Goal: Find specific page/section: Find specific page/section

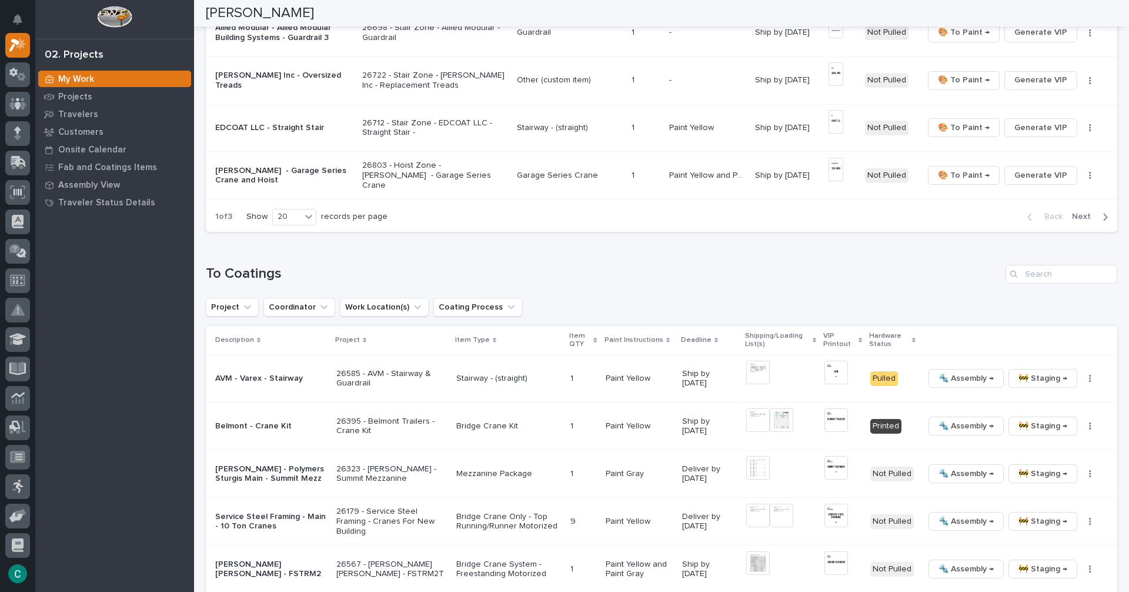
scroll to position [941, 0]
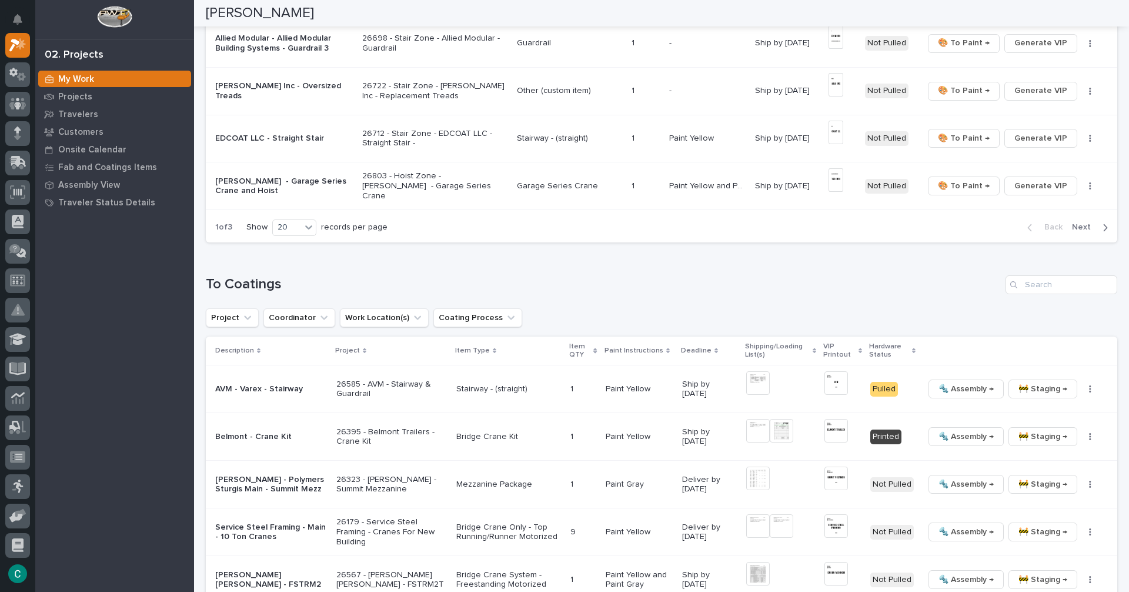
click at [1072, 229] on span "Next" at bounding box center [1085, 227] width 26 height 11
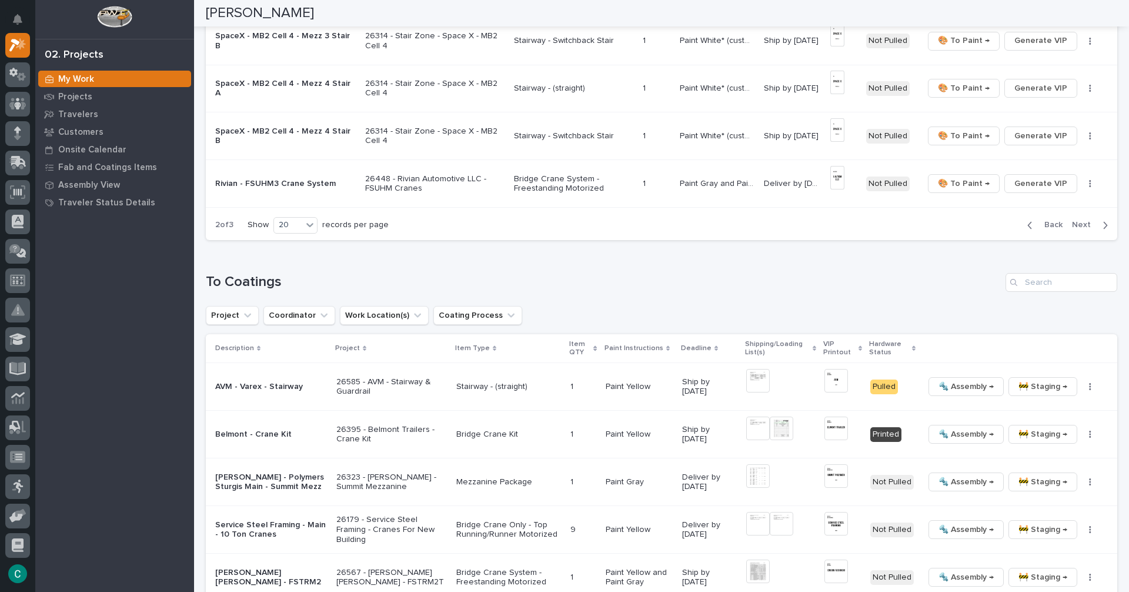
scroll to position [933, 0]
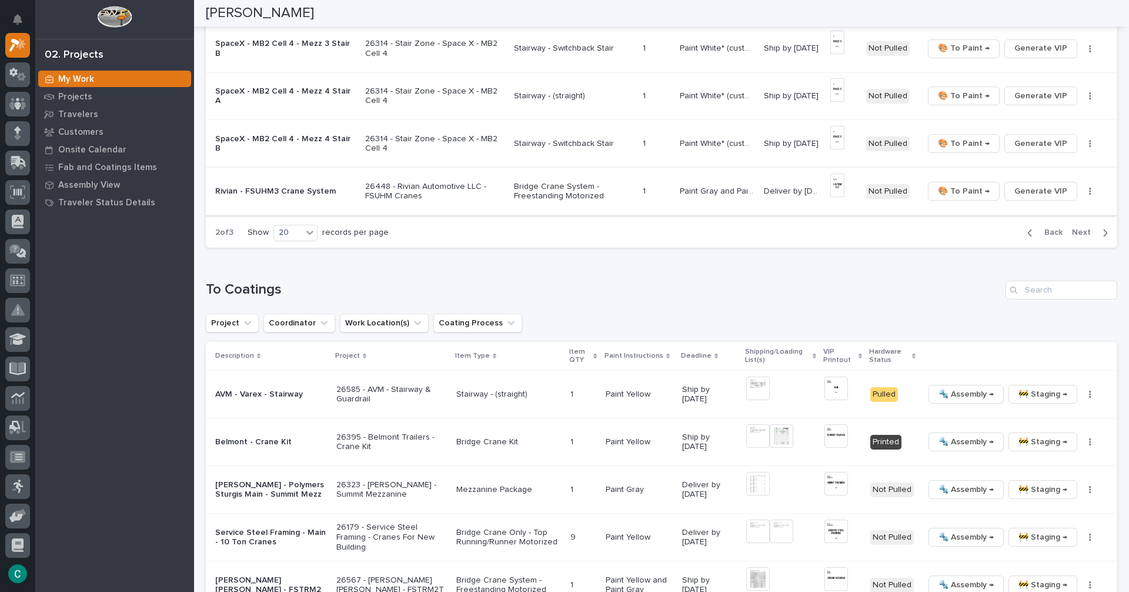
click at [834, 175] on img at bounding box center [837, 185] width 14 height 24
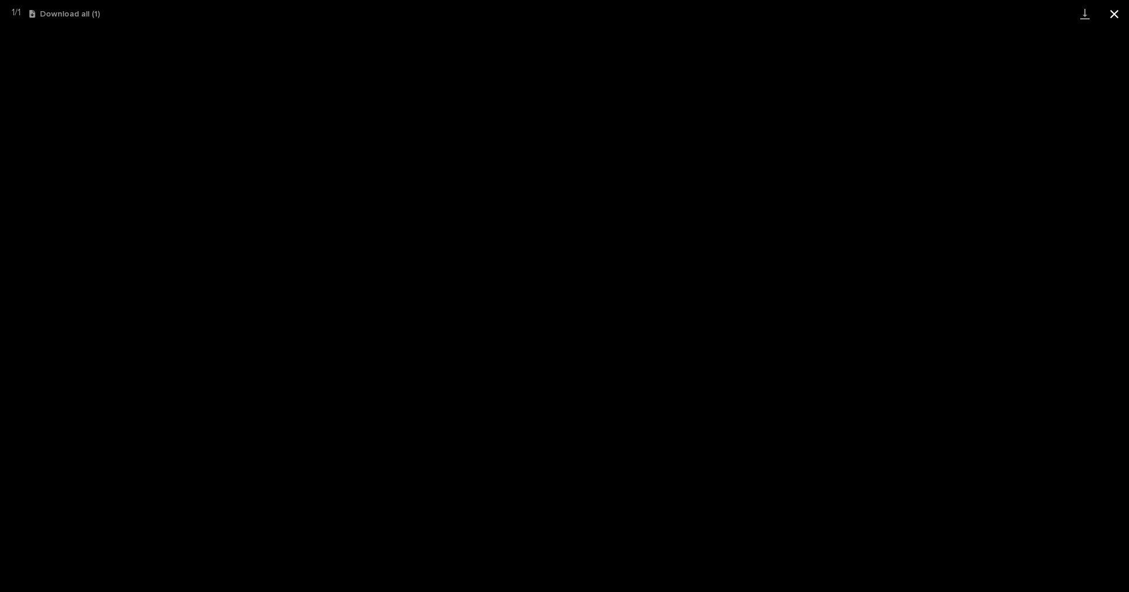
drag, startPoint x: 1119, startPoint y: 7, endPoint x: 1120, endPoint y: 23, distance: 15.9
click at [1119, 15] on button "Close gallery" at bounding box center [1114, 14] width 29 height 28
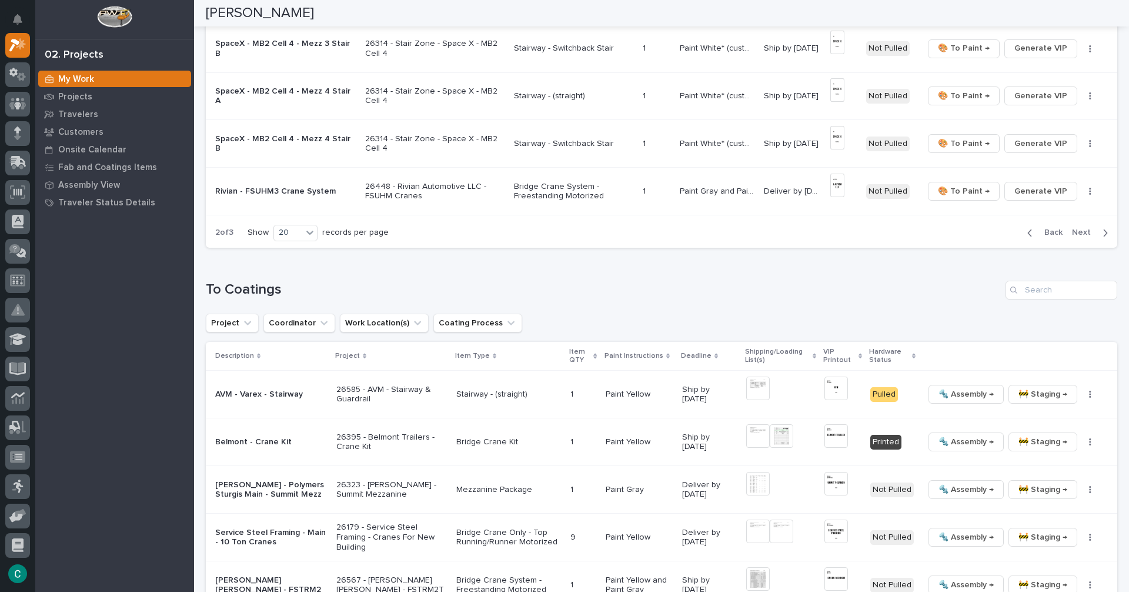
click at [691, 184] on p "Paint Gray and Paint Yellow" at bounding box center [719, 190] width 78 height 12
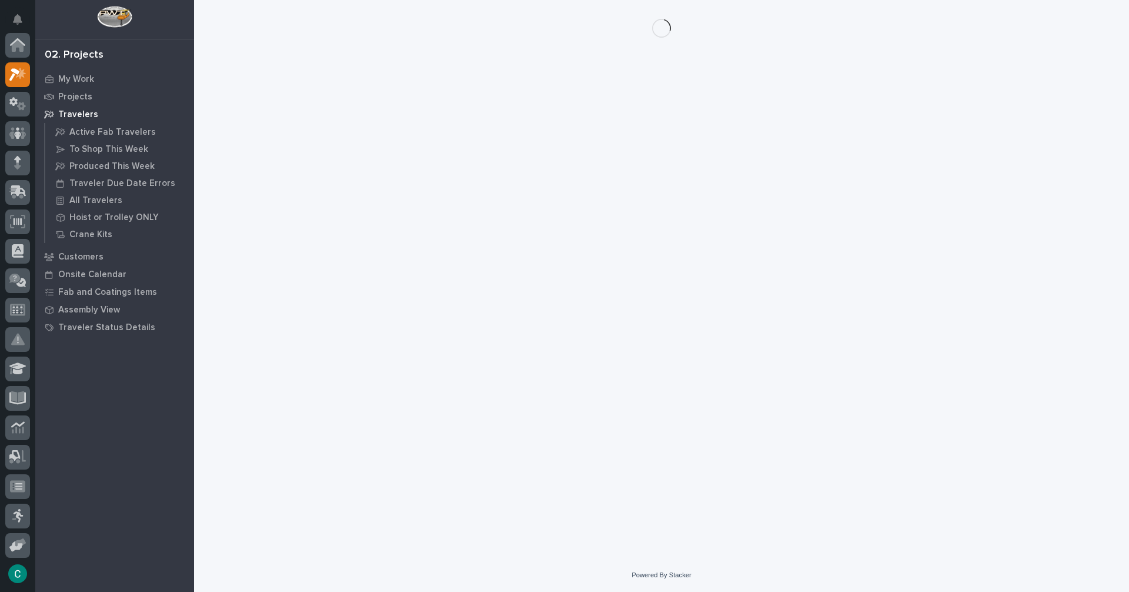
scroll to position [29, 0]
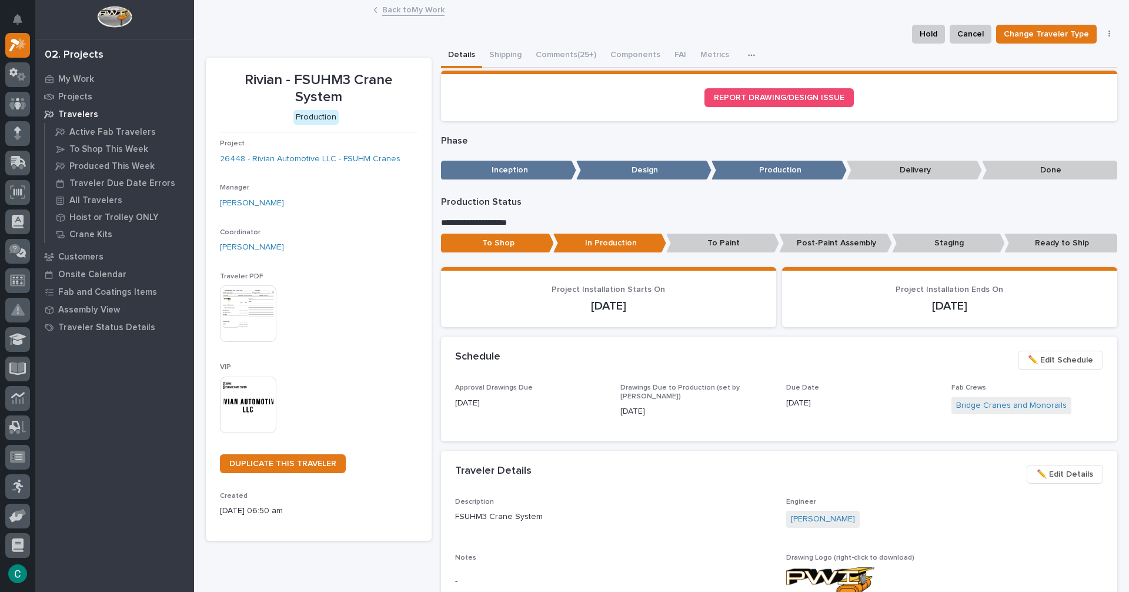
click at [417, 8] on link "Back to My Work" at bounding box center [413, 9] width 62 height 14
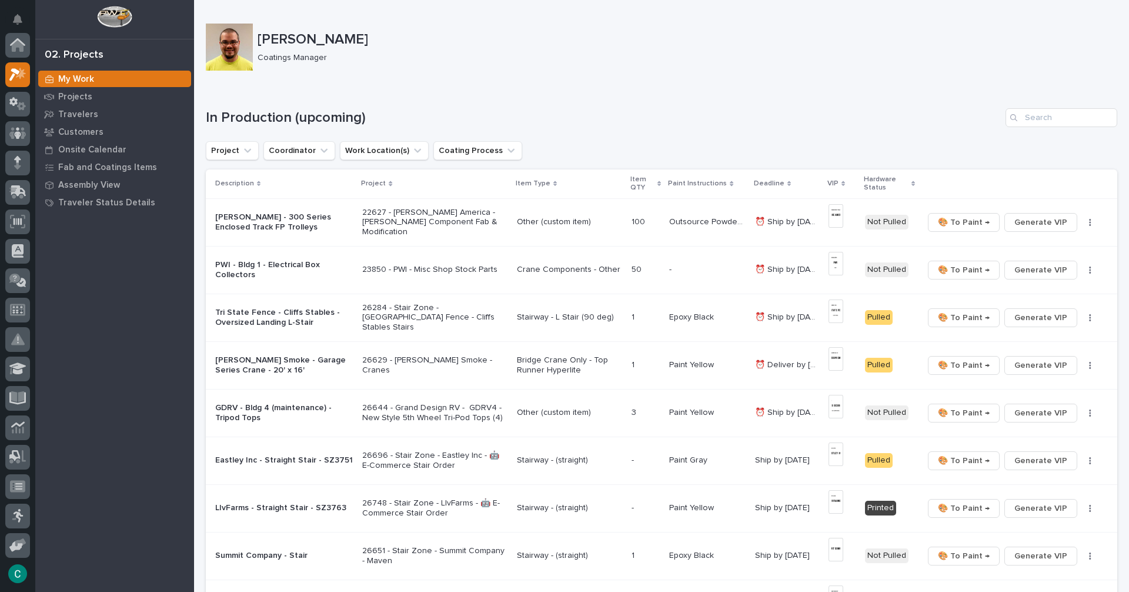
scroll to position [29, 0]
